Goal: Check status: Check status

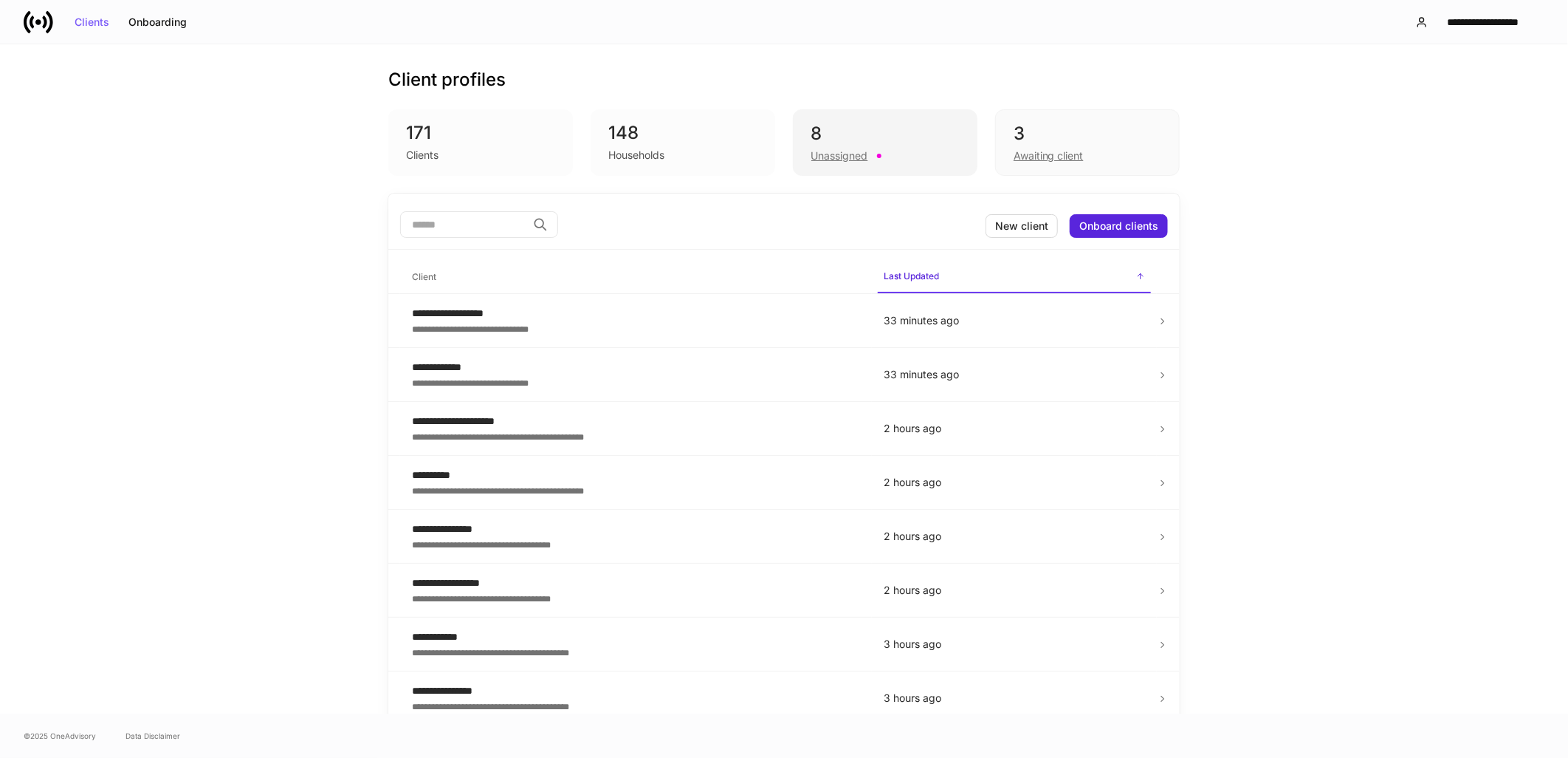
click at [823, 170] on div "8 Unassigned" at bounding box center [885, 142] width 184 height 67
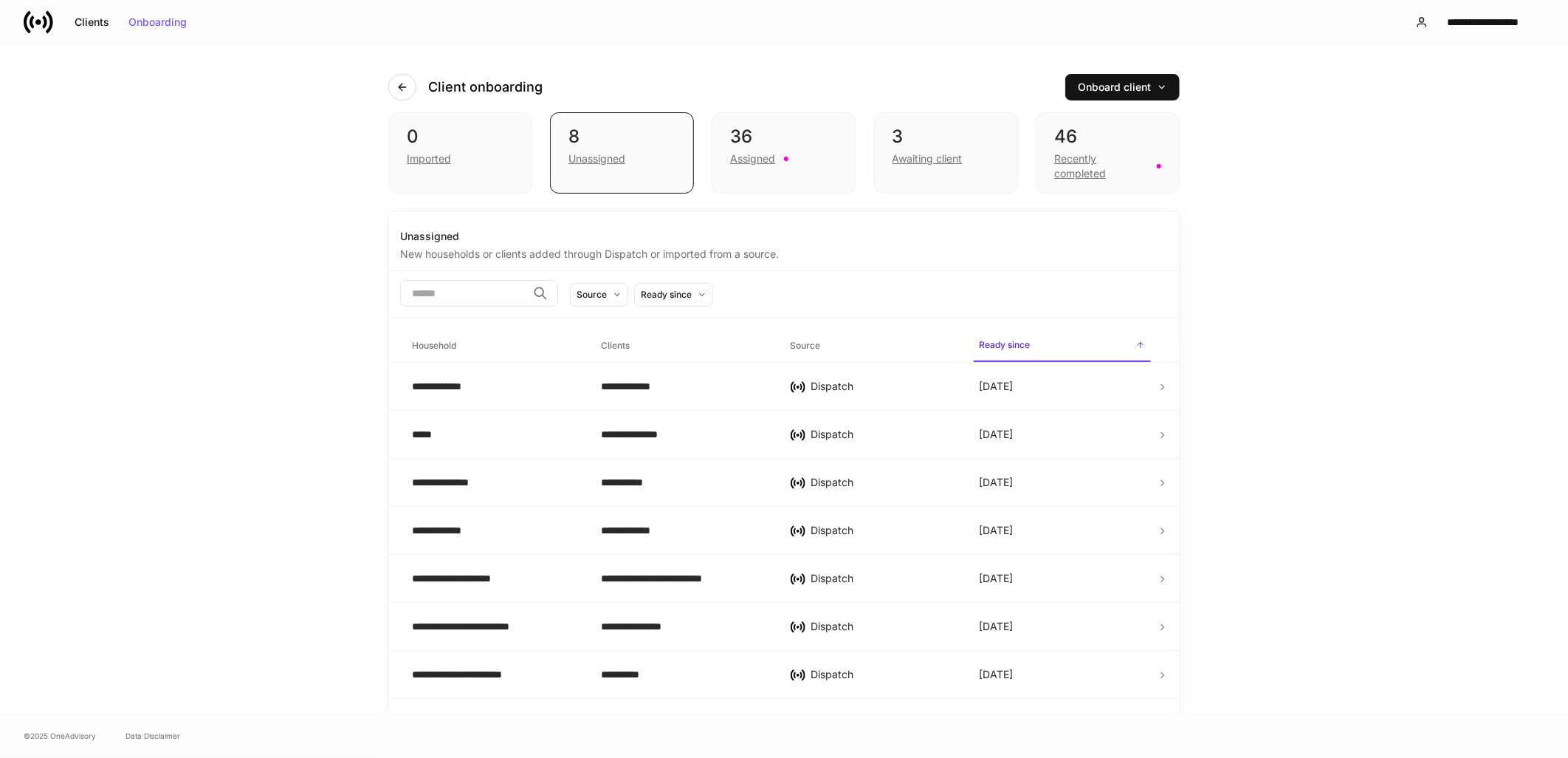
click at [823, 170] on div "36 Assigned" at bounding box center [783, 152] width 144 height 81
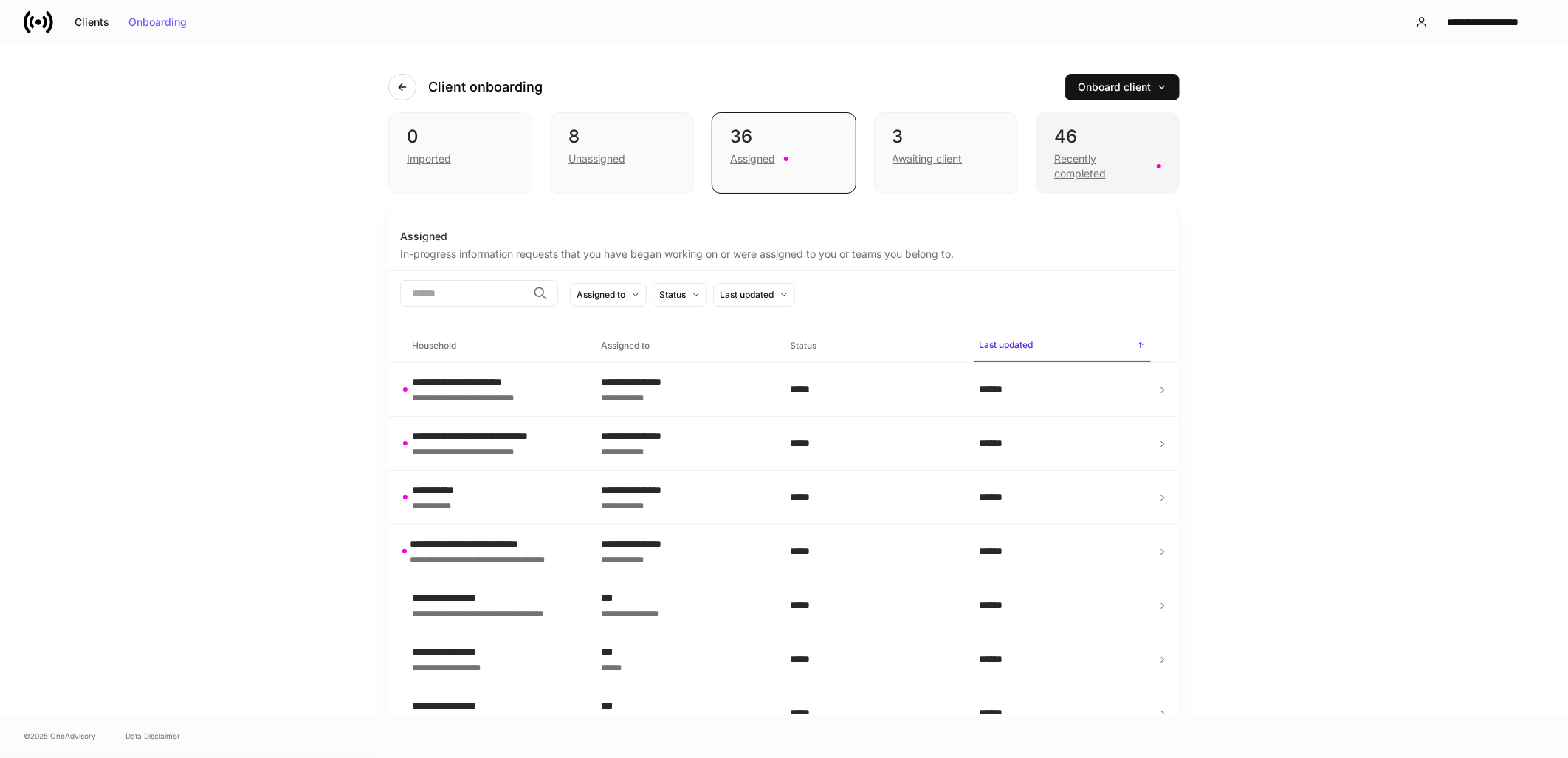
click at [1055, 173] on div "Recently completed" at bounding box center [1101, 166] width 94 height 30
